Goal: Information Seeking & Learning: Check status

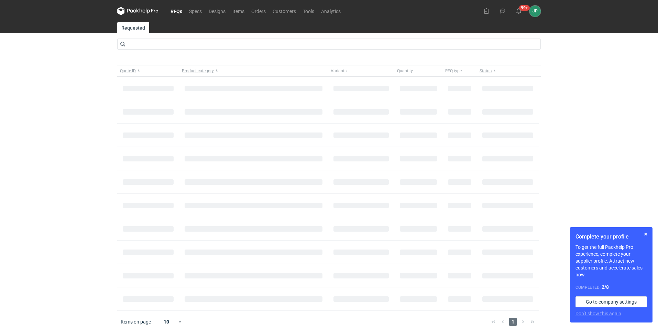
click at [180, 10] on link "RFQs" at bounding box center [176, 11] width 19 height 8
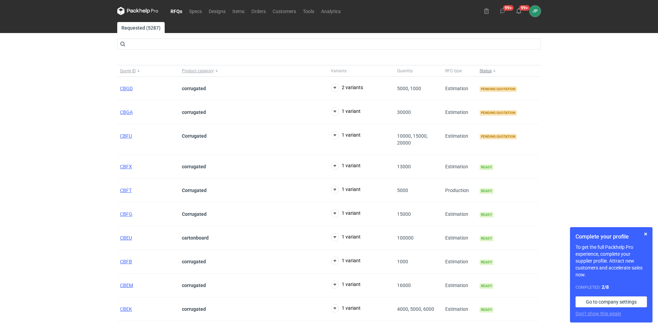
click at [486, 72] on span "Status" at bounding box center [486, 71] width 12 height 6
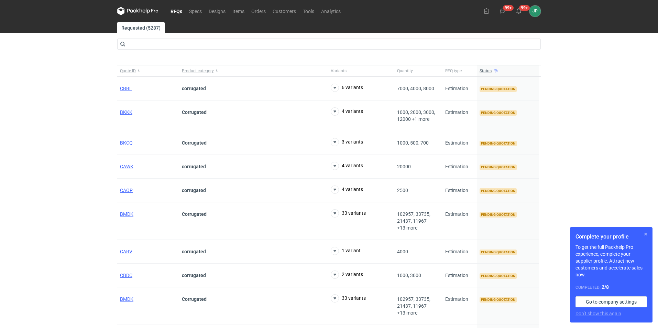
click at [648, 236] on button "button" at bounding box center [646, 234] width 8 height 8
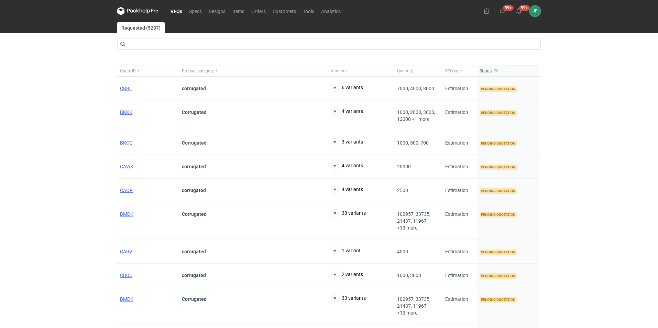
click at [23, 154] on div "RFQs Specs Designs Items Orders Customers Tools Analytics 99+ 99+ JP Justyna Po…" at bounding box center [329, 164] width 658 height 328
click at [126, 114] on span "BKKK" at bounding box center [126, 112] width 12 height 6
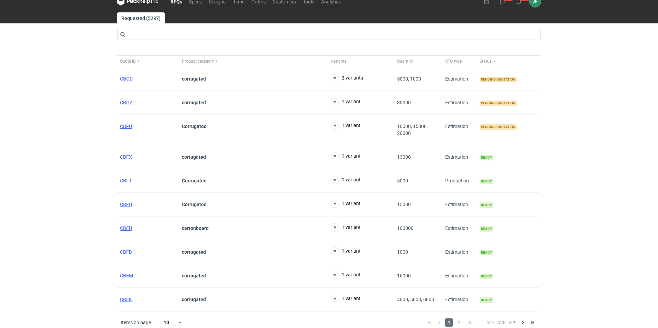
scroll to position [15, 0]
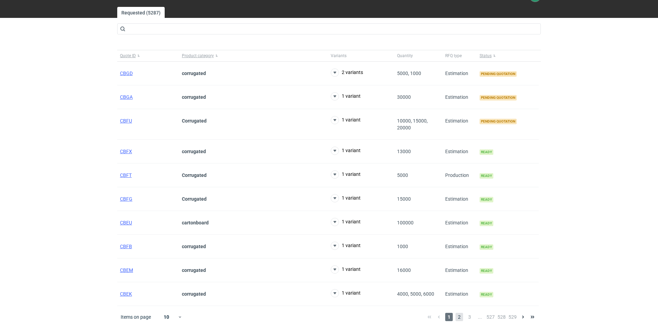
click at [460, 316] on span "2" at bounding box center [460, 317] width 8 height 8
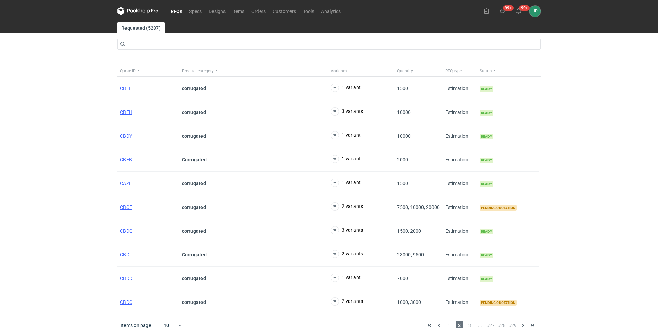
click at [181, 13] on link "RFQs" at bounding box center [176, 11] width 19 height 8
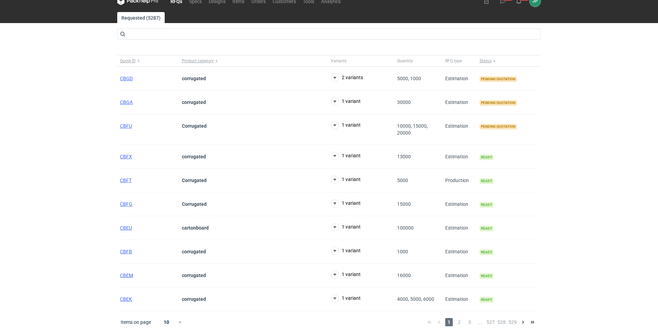
scroll to position [15, 0]
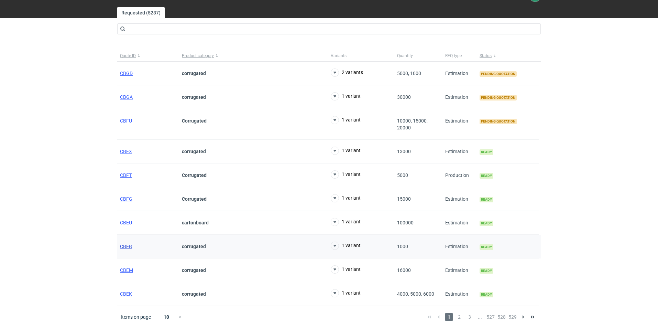
click at [122, 247] on span "CBFB" at bounding box center [126, 246] width 12 height 6
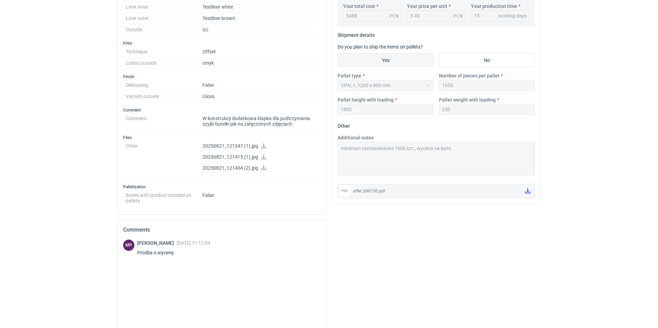
scroll to position [138, 0]
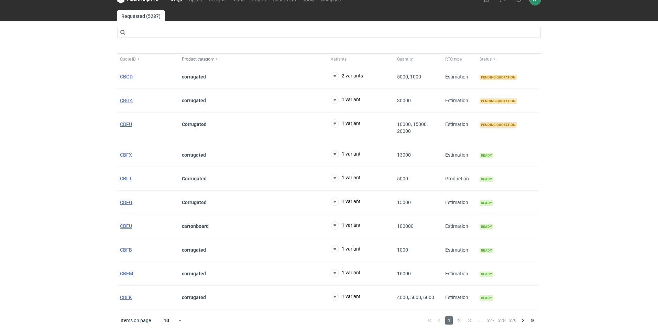
scroll to position [15, 0]
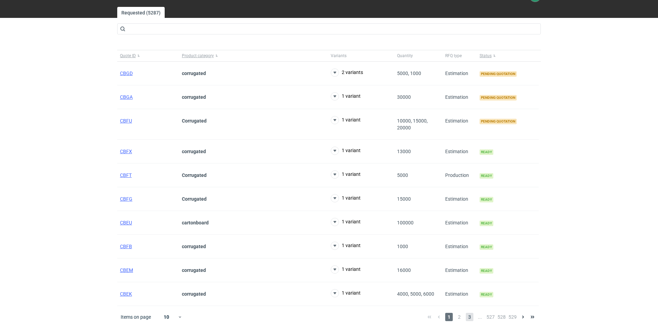
click at [471, 315] on span "3" at bounding box center [470, 317] width 8 height 8
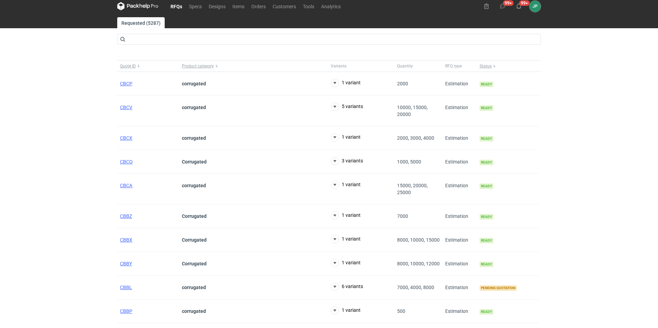
scroll to position [15, 0]
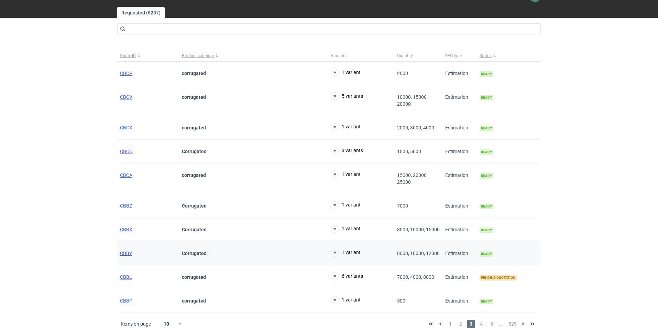
click at [126, 253] on span "CBBY" at bounding box center [126, 253] width 12 height 6
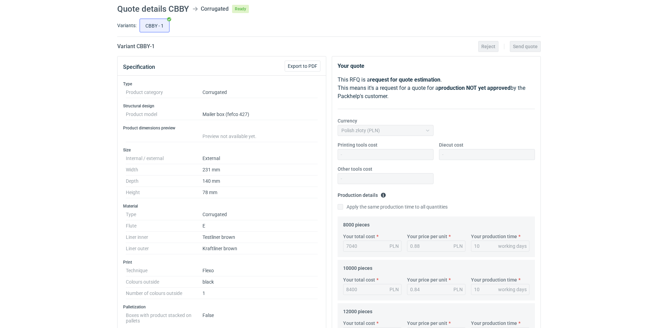
scroll to position [15, 0]
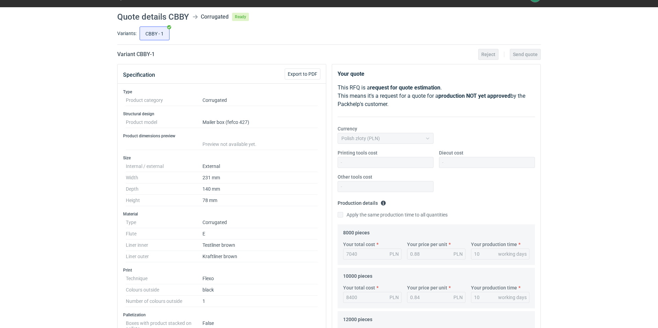
click at [33, 172] on div "RFQs Specs Designs Items Orders Customers Tools Analytics 99+ 99+ JP Justyna Po…" at bounding box center [329, 149] width 658 height 328
click at [58, 223] on div "RFQs Specs Designs Items Orders Customers Tools Analytics 99+ 99+ JP Justyna Po…" at bounding box center [329, 149] width 658 height 328
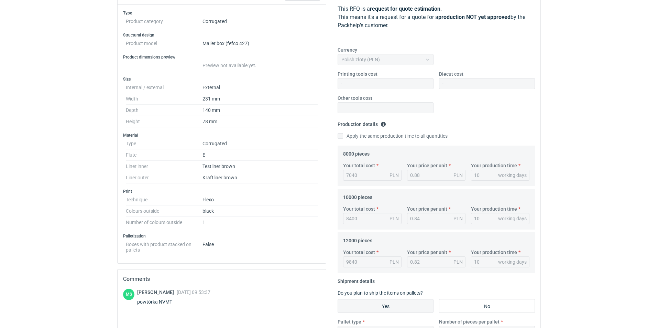
scroll to position [0, 0]
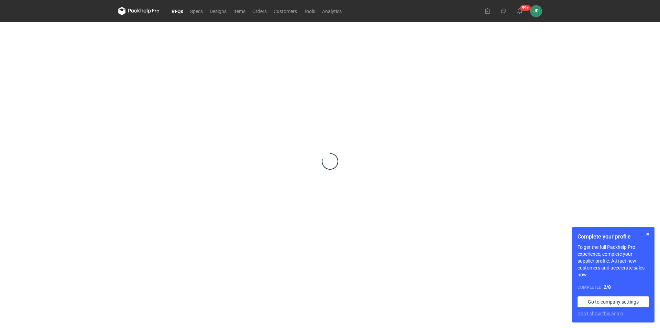
click at [176, 11] on link "RFQs" at bounding box center [177, 11] width 19 height 8
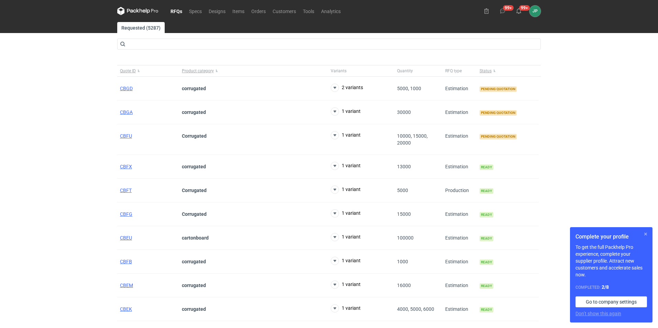
click at [647, 233] on button "button" at bounding box center [646, 234] width 8 height 8
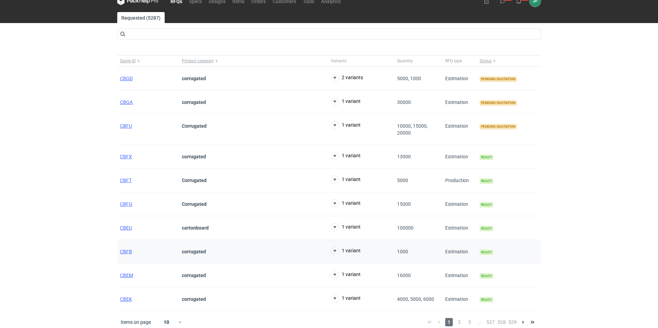
scroll to position [15, 0]
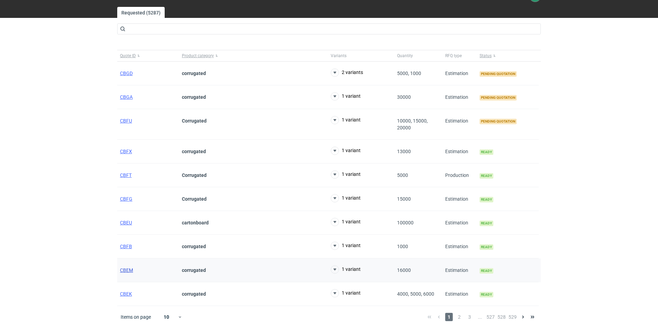
click at [129, 268] on span "CBEM" at bounding box center [126, 270] width 13 height 6
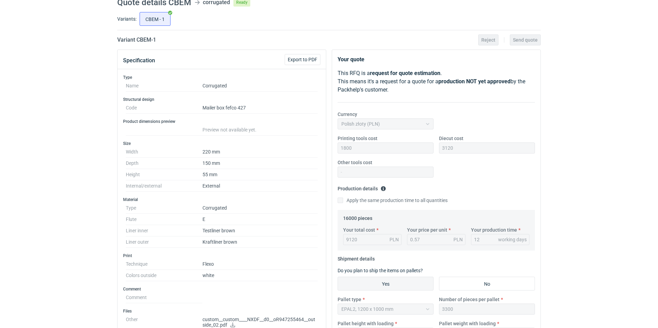
scroll to position [69, 0]
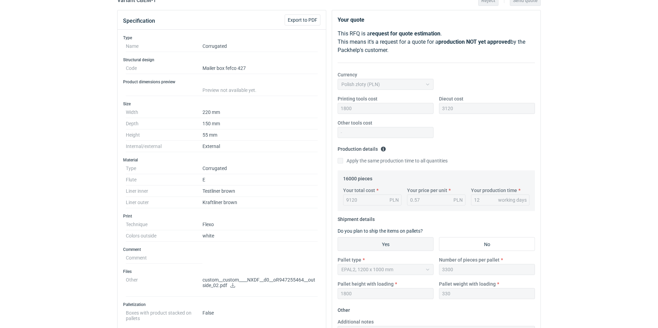
click at [221, 286] on p "custom__custom____NXDF__d0__oR947255464__outside_02.pdf" at bounding box center [260, 283] width 115 height 12
click at [231, 287] on link at bounding box center [233, 286] width 6 height 6
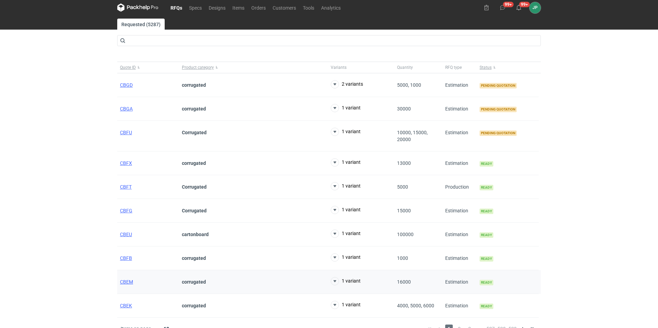
scroll to position [15, 0]
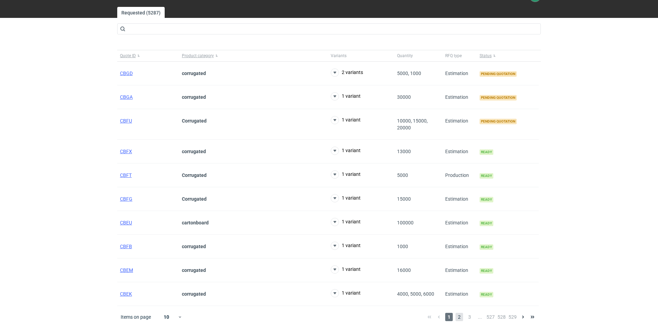
click at [462, 318] on span "2" at bounding box center [460, 317] width 8 height 8
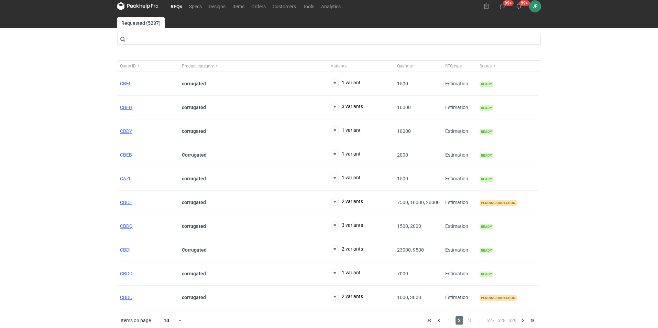
scroll to position [8, 0]
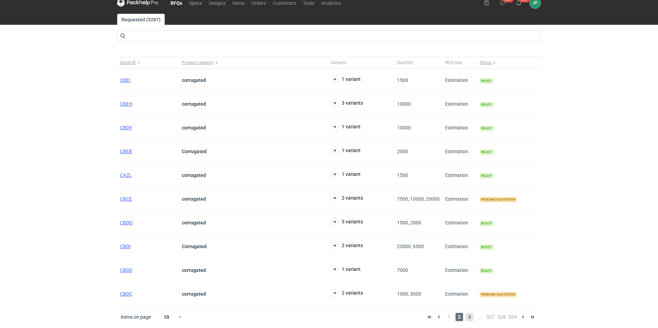
click at [471, 317] on span "3" at bounding box center [470, 317] width 8 height 8
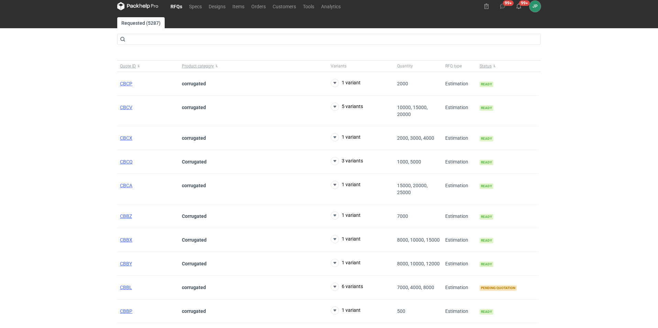
scroll to position [15, 0]
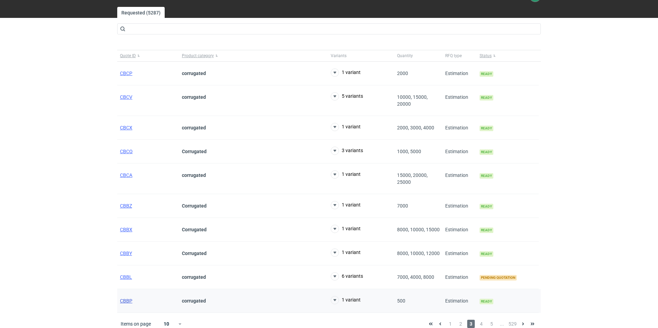
click at [128, 301] on span "CBBP" at bounding box center [126, 301] width 12 height 6
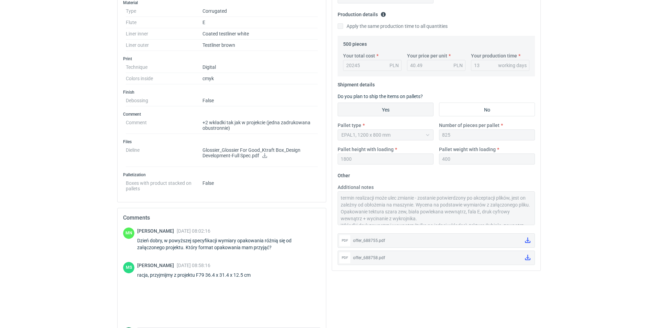
scroll to position [206, 0]
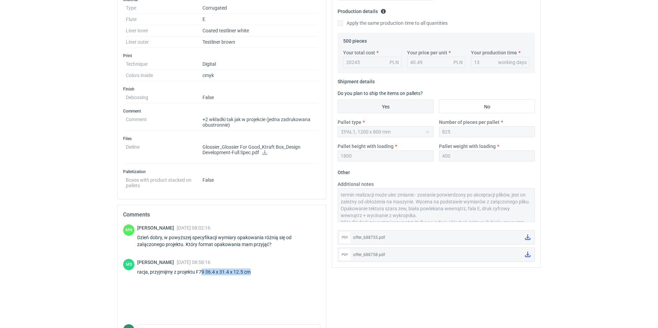
drag, startPoint x: 259, startPoint y: 271, endPoint x: 201, endPoint y: 272, distance: 57.8
click at [201, 272] on div "racja, przyjmijmy z projektu F79 36.4 x 31.4 x 12.5 cm" at bounding box center [198, 271] width 122 height 7
click at [272, 267] on div "MS Maciej Sikora 19 Aug 2025 08:58:16 racja, przyjmijmy z projektu F79 36.4 x 3…" at bounding box center [221, 268] width 197 height 19
click at [268, 268] on div "MS Maciej Sikora 19 Aug 2025 08:58:16 racja, przyjmijmy z projektu F79 36.4 x 3…" at bounding box center [221, 268] width 197 height 19
drag, startPoint x: 259, startPoint y: 270, endPoint x: 209, endPoint y: 273, distance: 50.0
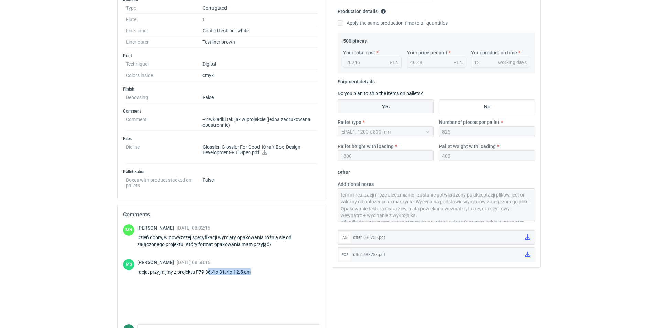
click at [209, 273] on div "MS Maciej Sikora 19 Aug 2025 08:58:16 racja, przyjmijmy z projektu F79 36.4 x 3…" at bounding box center [221, 268] width 197 height 19
click at [264, 152] on icon at bounding box center [264, 152] width 5 height 5
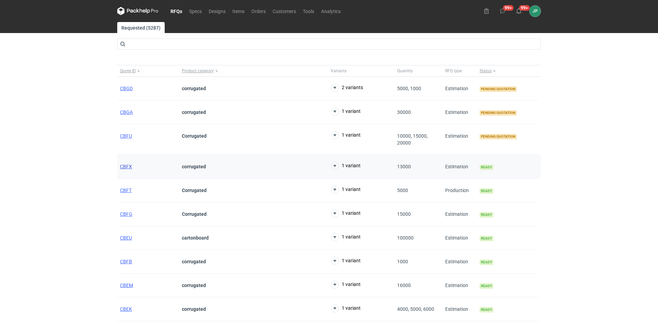
click at [130, 167] on span "CBFX" at bounding box center [126, 167] width 12 height 6
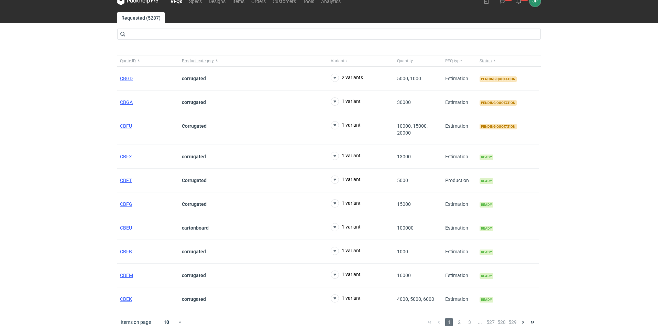
scroll to position [15, 0]
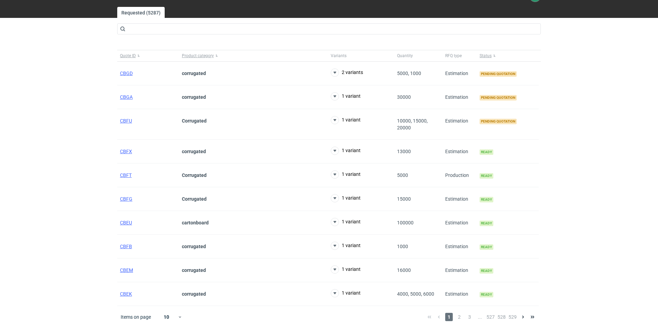
click at [465, 316] on div "1 2 3 ... 527 528 529" at bounding box center [481, 317] width 113 height 8
click at [462, 317] on span "2" at bounding box center [460, 317] width 8 height 8
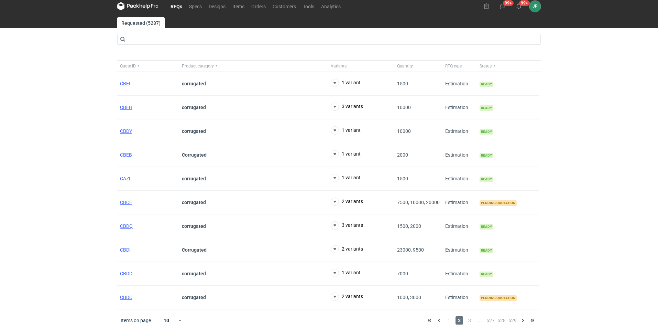
scroll to position [8, 0]
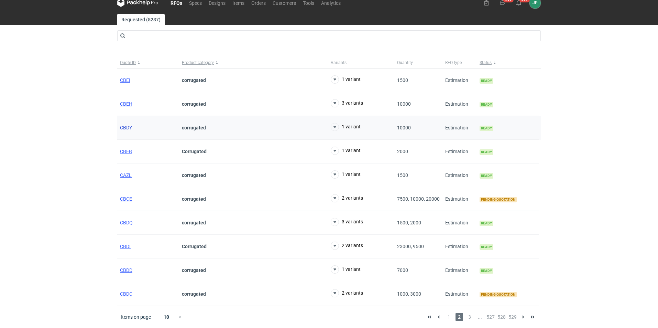
click at [130, 126] on span "CBDY" at bounding box center [126, 128] width 12 height 6
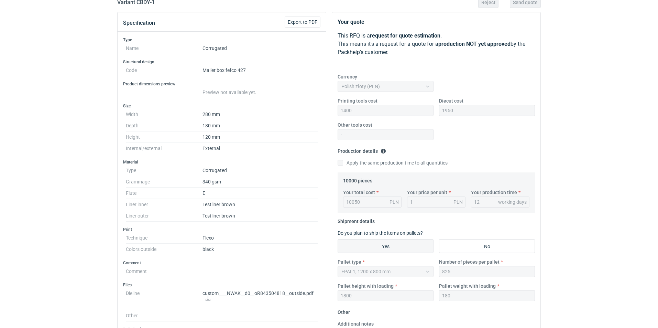
scroll to position [69, 0]
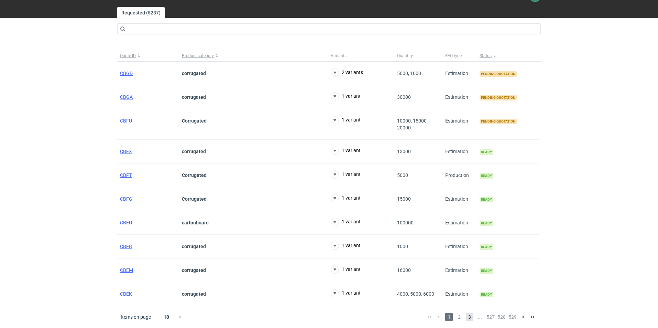
click at [470, 317] on span "3" at bounding box center [470, 317] width 8 height 8
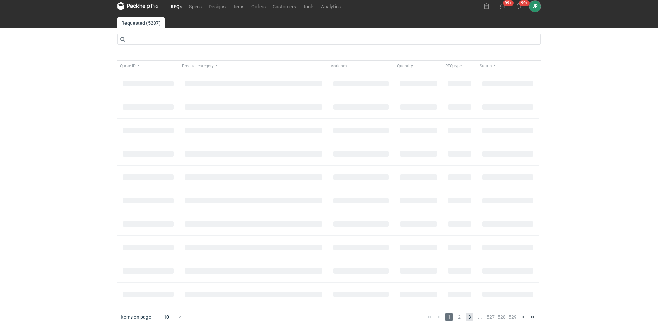
scroll to position [5, 0]
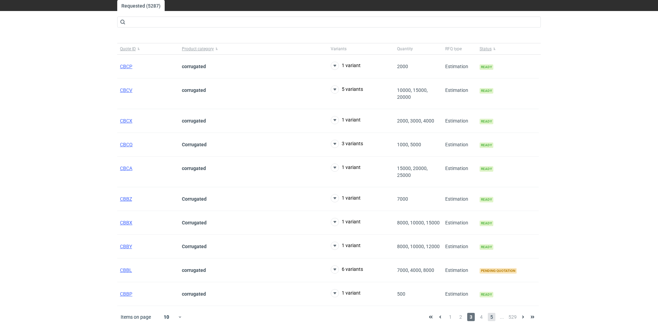
click at [495, 317] on span "5" at bounding box center [492, 317] width 8 height 8
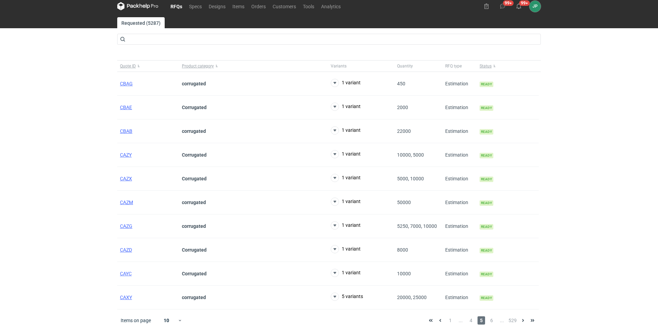
scroll to position [8, 0]
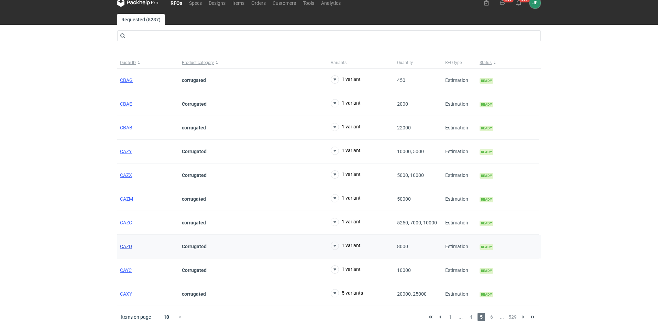
click at [127, 246] on span "CAZD" at bounding box center [126, 246] width 12 height 6
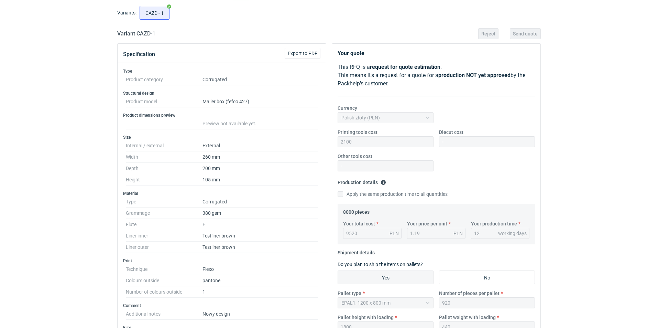
scroll to position [69, 0]
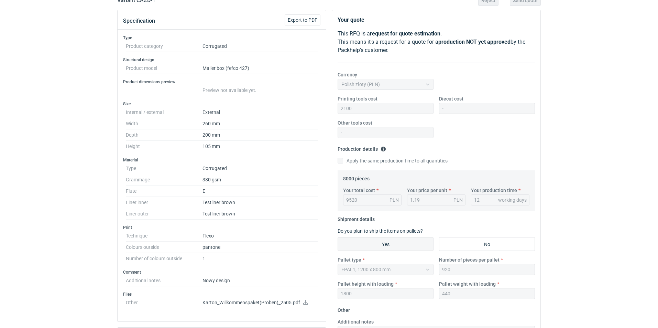
click at [268, 304] on p "Karton_Willkommenspaket(Proben)_2505.pdf" at bounding box center [260, 303] width 115 height 6
click at [306, 301] on icon at bounding box center [306, 302] width 6 height 5
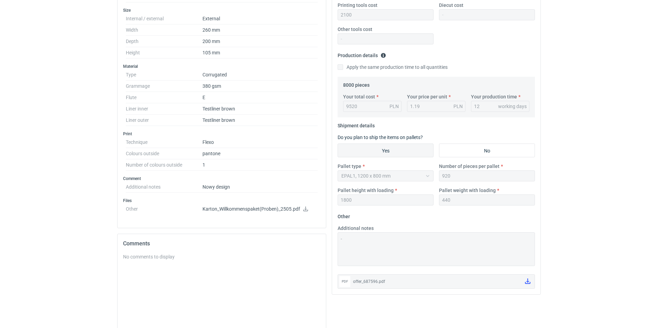
scroll to position [27, 0]
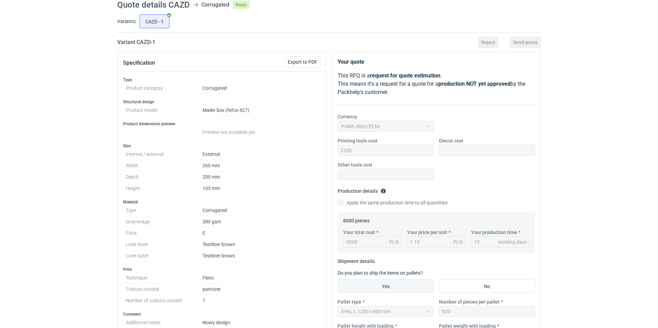
click at [276, 209] on dd "Corrugated" at bounding box center [260, 210] width 115 height 11
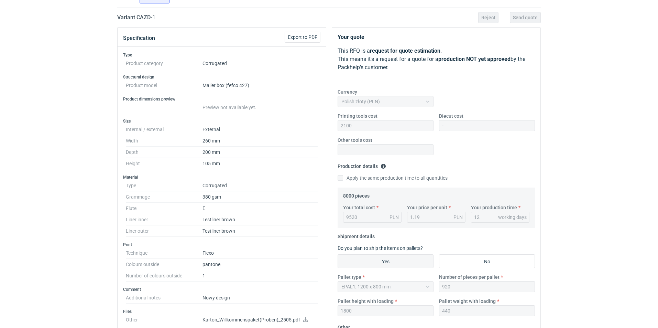
scroll to position [0, 0]
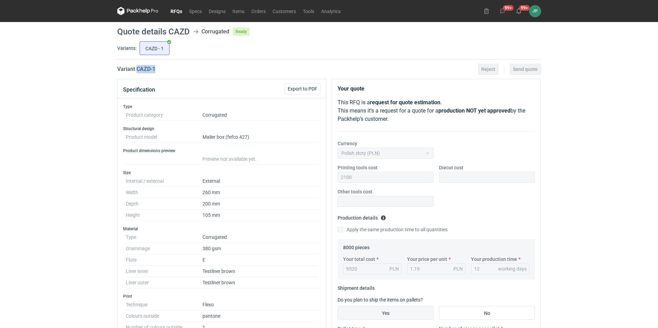
drag, startPoint x: 162, startPoint y: 71, endPoint x: 136, endPoint y: 68, distance: 26.3
click at [136, 68] on div "Variant CAZD - 1 Reject Send quote" at bounding box center [329, 69] width 424 height 8
copy h2 "CAZD - 1"
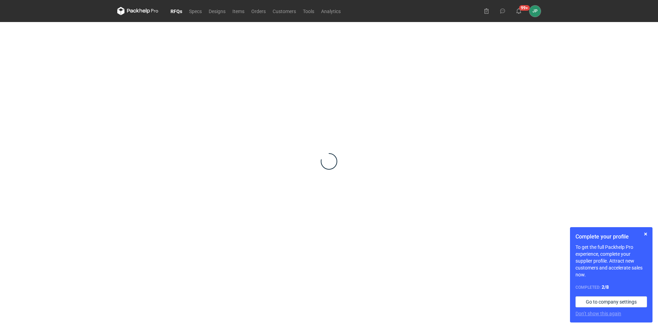
click at [176, 13] on link "RFQs" at bounding box center [176, 11] width 19 height 8
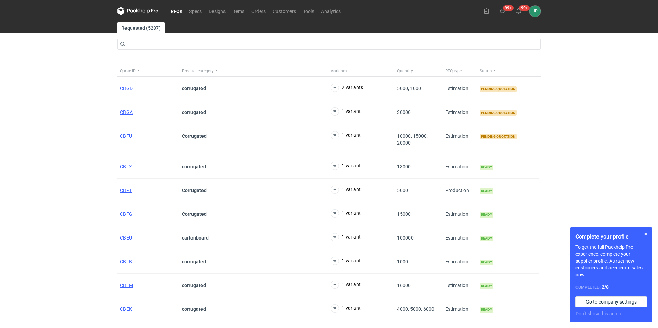
click at [82, 189] on div "RFQs Specs Designs Items Orders Customers Tools Analytics 99+ 99+ JP [PERSON_NA…" at bounding box center [329, 164] width 658 height 328
